Goal: Task Accomplishment & Management: Manage account settings

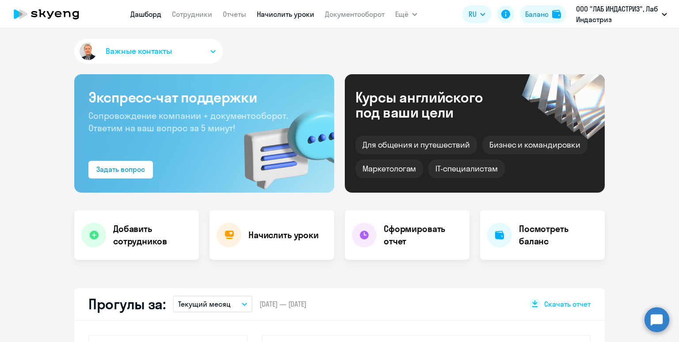
click at [270, 13] on link "Начислить уроки" at bounding box center [286, 14] width 58 height 9
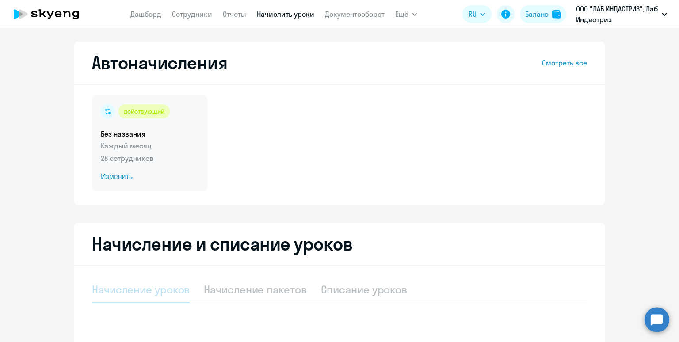
click at [176, 128] on div "действующий Без названия Каждый месяц 28 сотрудников Изменить" at bounding box center [150, 144] width 116 height 96
select select "10"
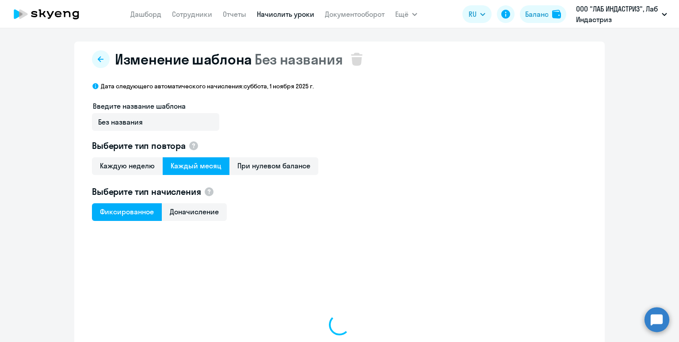
select select "10"
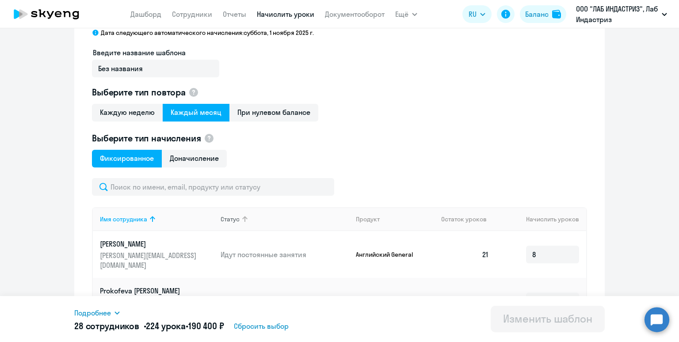
scroll to position [11, 0]
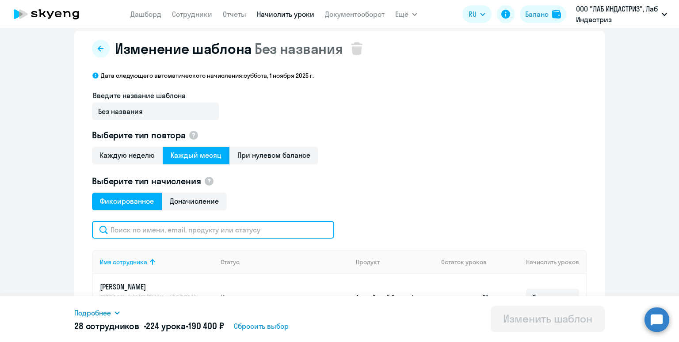
click at [248, 227] on input "text" at bounding box center [213, 230] width 242 height 18
type input "h"
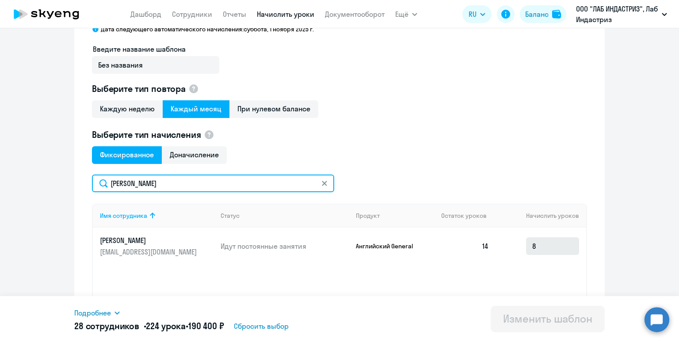
type input "радюк"
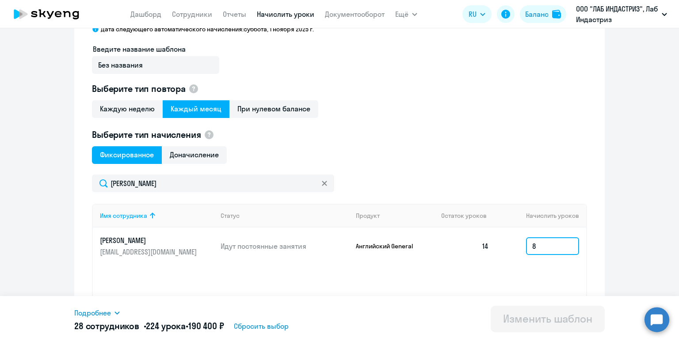
click at [557, 249] on input "8" at bounding box center [552, 247] width 53 height 18
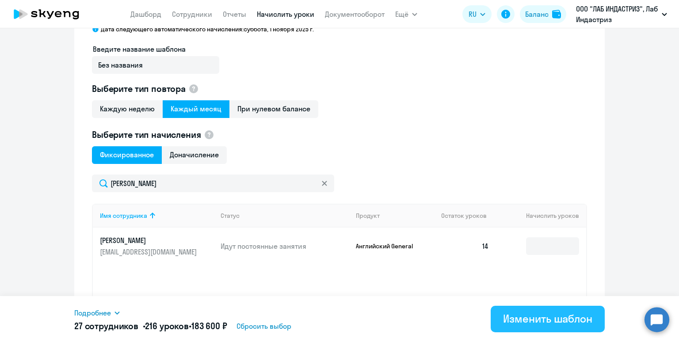
click at [527, 326] on div "Изменить шаблон" at bounding box center [547, 319] width 89 height 14
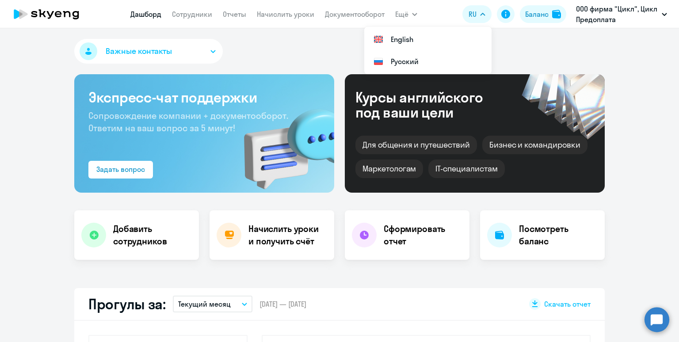
select select "30"
click at [545, 14] on div "Баланс" at bounding box center [536, 14] width 23 height 11
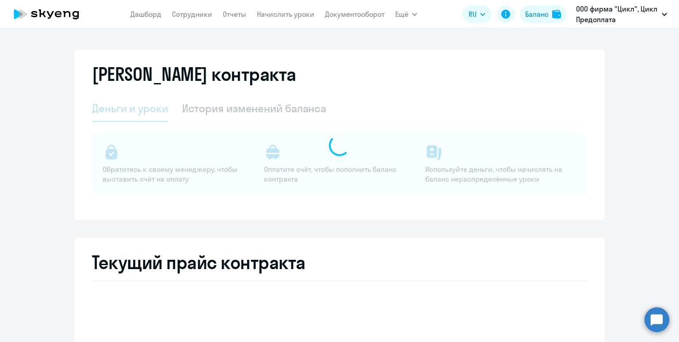
select select "english_adult_not_native_speaker"
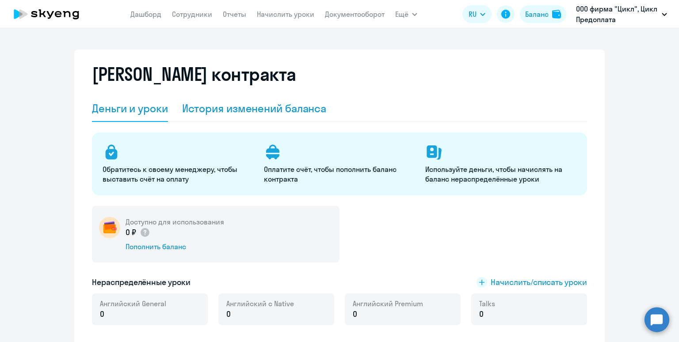
click at [278, 108] on div "История изменений баланса" at bounding box center [254, 108] width 145 height 14
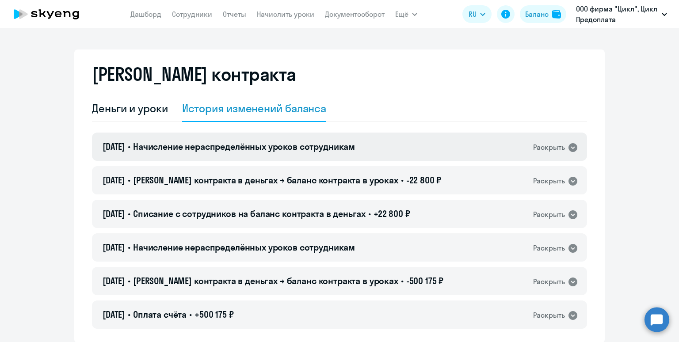
click at [291, 142] on span "Начисление нераспределённых уроков сотрудникам" at bounding box center [244, 146] width 222 height 11
